Goal: Transaction & Acquisition: Purchase product/service

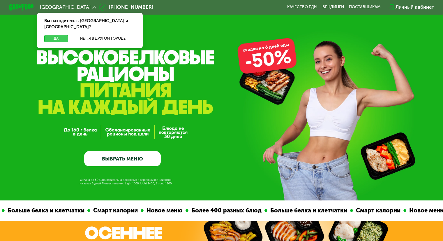
click at [62, 35] on button "Да" at bounding box center [56, 38] width 24 height 7
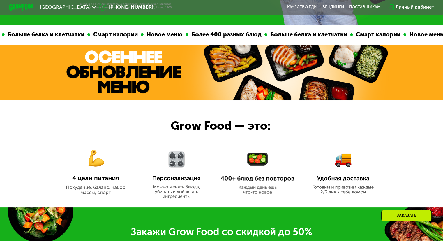
scroll to position [174, 0]
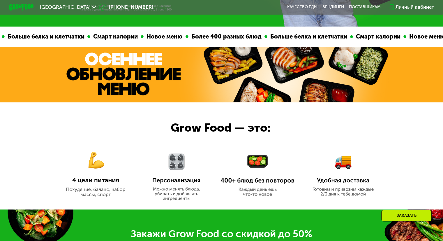
click at [92, 171] on img at bounding box center [96, 170] width 74 height 54
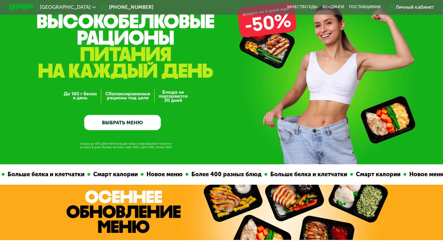
scroll to position [15, 0]
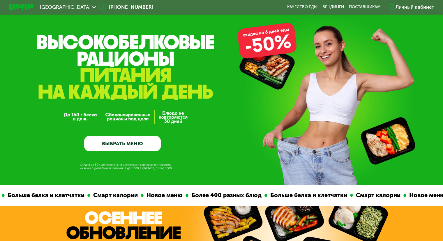
click at [123, 144] on link "ВЫБРАТЬ МЕНЮ" at bounding box center [122, 143] width 77 height 15
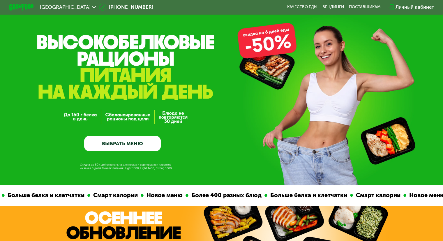
click at [123, 144] on link "ВЫБРАТЬ МЕНЮ" at bounding box center [122, 143] width 77 height 15
click at [126, 149] on link "ВЫБРАТЬ МЕНЮ" at bounding box center [122, 143] width 77 height 15
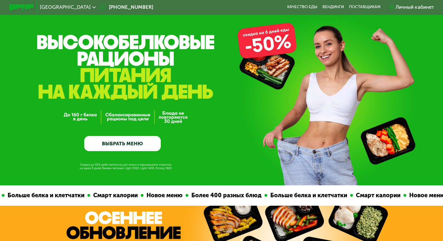
click at [137, 144] on link "ВЫБРАТЬ МЕНЮ" at bounding box center [122, 143] width 77 height 15
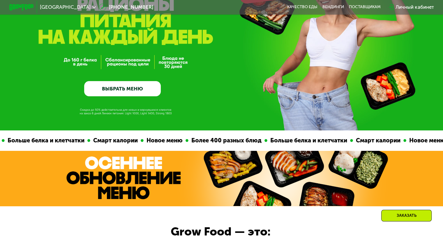
scroll to position [72, 0]
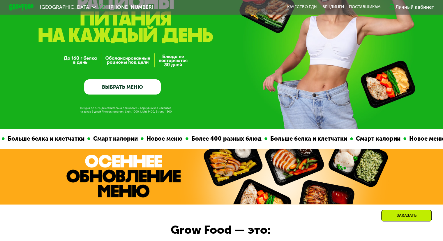
click at [120, 89] on link "ВЫБРАТЬ МЕНЮ" at bounding box center [122, 86] width 77 height 15
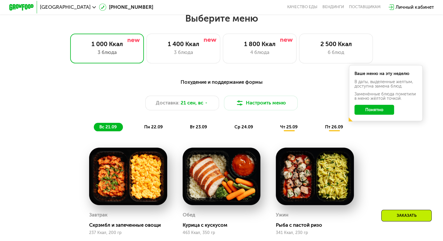
scroll to position [391, 0]
click at [198, 52] on div "3 блюда" at bounding box center [183, 52] width 61 height 7
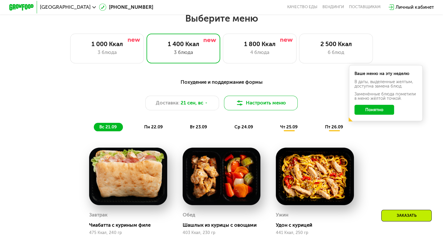
click at [248, 105] on button "Настроить меню" at bounding box center [261, 103] width 74 height 15
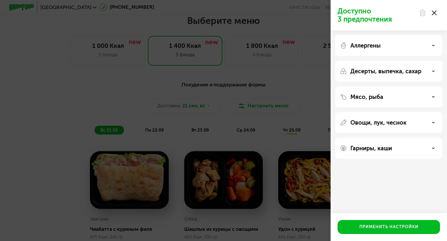
click at [355, 42] on p "Аллергены" at bounding box center [366, 45] width 30 height 7
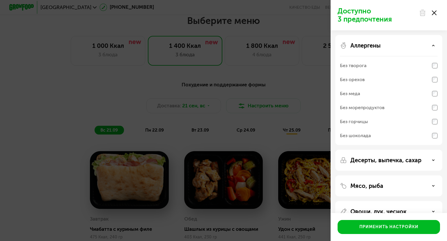
click at [355, 42] on p "Аллергены" at bounding box center [366, 45] width 30 height 7
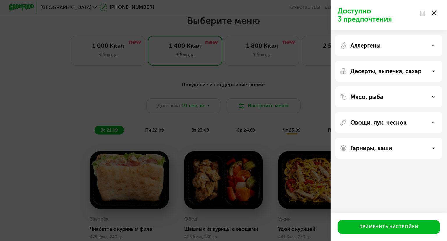
click at [364, 98] on p "Мясо, рыба" at bounding box center [367, 96] width 33 height 7
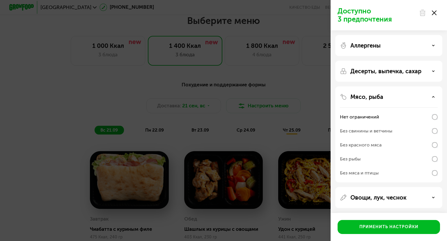
click at [364, 98] on p "Мясо, рыба" at bounding box center [367, 96] width 33 height 7
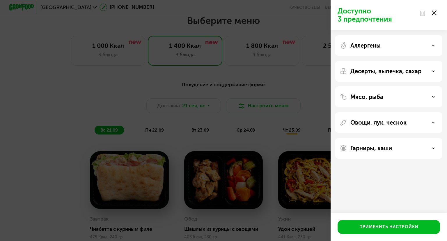
drag, startPoint x: 432, startPoint y: 10, endPoint x: 435, endPoint y: 12, distance: 3.6
click at [435, 12] on div at bounding box center [428, 13] width 24 height 12
click at [435, 12] on use at bounding box center [434, 12] width 5 height 5
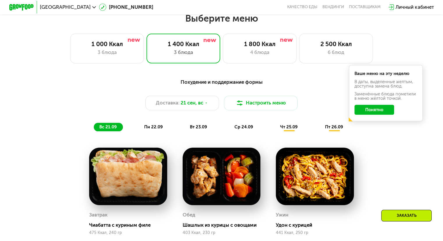
click at [375, 114] on button "Понятно" at bounding box center [374, 110] width 40 height 10
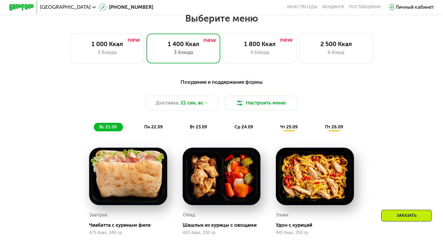
scroll to position [453, 0]
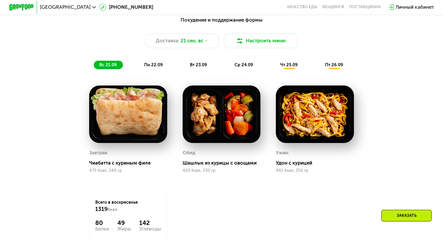
click at [151, 64] on div "пн 22.09" at bounding box center [154, 65] width 30 height 9
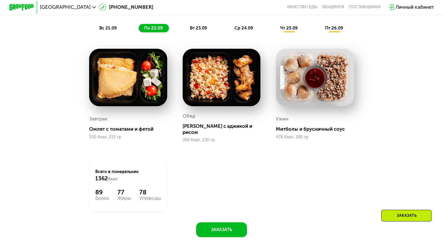
scroll to position [490, 0]
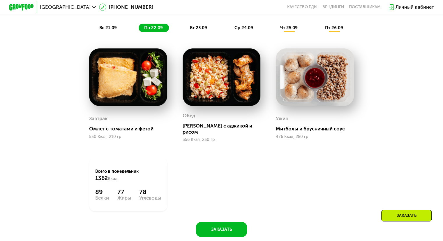
click at [196, 29] on span "вт 23.09" at bounding box center [198, 27] width 17 height 5
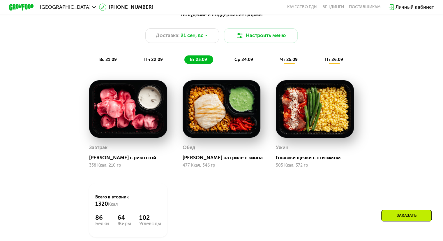
scroll to position [452, 0]
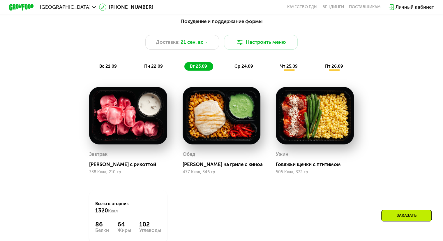
click at [243, 68] on span "ср 24.09" at bounding box center [243, 65] width 19 height 5
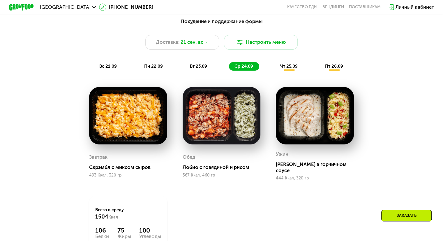
click at [296, 69] on span "чт 25.09" at bounding box center [288, 65] width 17 height 5
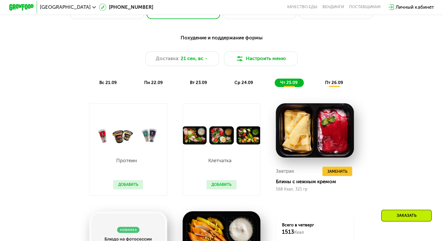
scroll to position [430, 0]
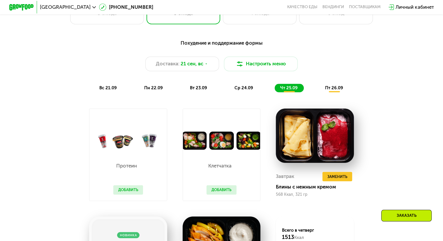
click at [244, 85] on div "Похудение и поддержание формы Доставка: [DATE] Настроить меню вс 21.09 пн 22.09…" at bounding box center [221, 65] width 364 height 53
click at [245, 88] on span "ср 24.09" at bounding box center [243, 87] width 19 height 5
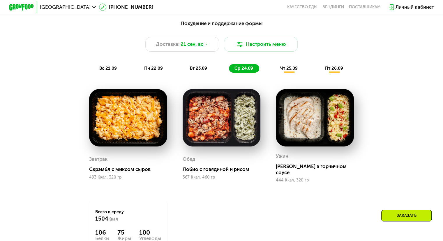
scroll to position [446, 0]
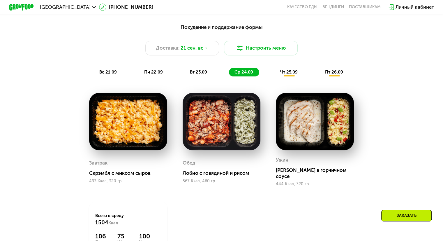
click at [203, 77] on div "вт 23.09" at bounding box center [198, 72] width 29 height 9
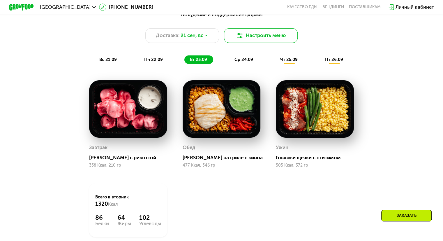
scroll to position [459, 0]
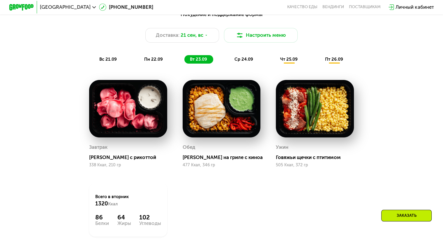
click at [244, 62] on span "ср 24.09" at bounding box center [243, 58] width 19 height 5
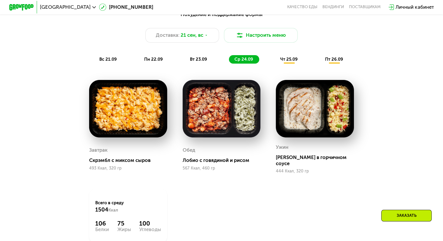
click at [282, 62] on span "чт 25.09" at bounding box center [288, 58] width 17 height 5
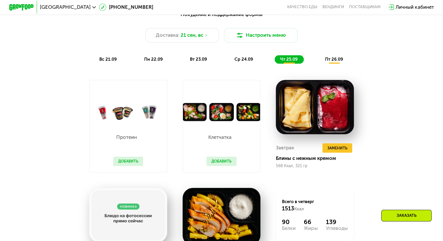
click at [157, 119] on img at bounding box center [127, 112] width 77 height 18
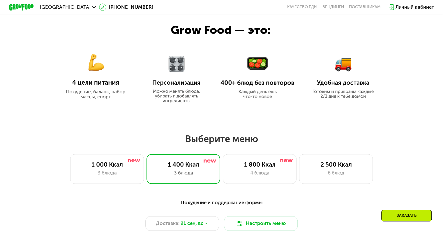
scroll to position [278, 0]
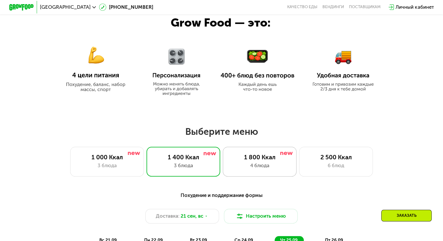
click at [255, 151] on div "1 800 Ккал 4 блюда" at bounding box center [260, 160] width 74 height 29
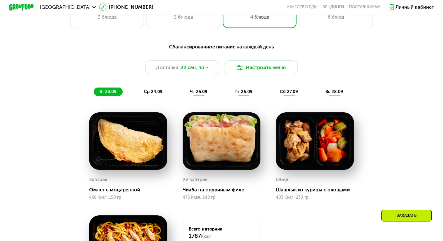
scroll to position [434, 0]
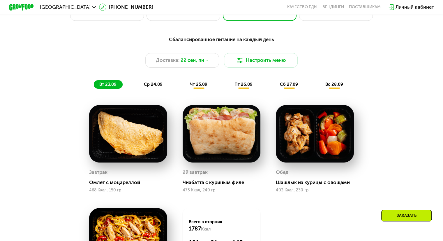
click at [160, 83] on div "ср 24.09" at bounding box center [153, 84] width 30 height 9
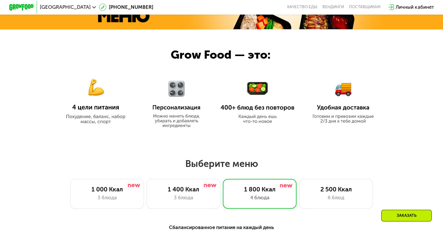
scroll to position [244, 0]
